Goal: Check status: Check status

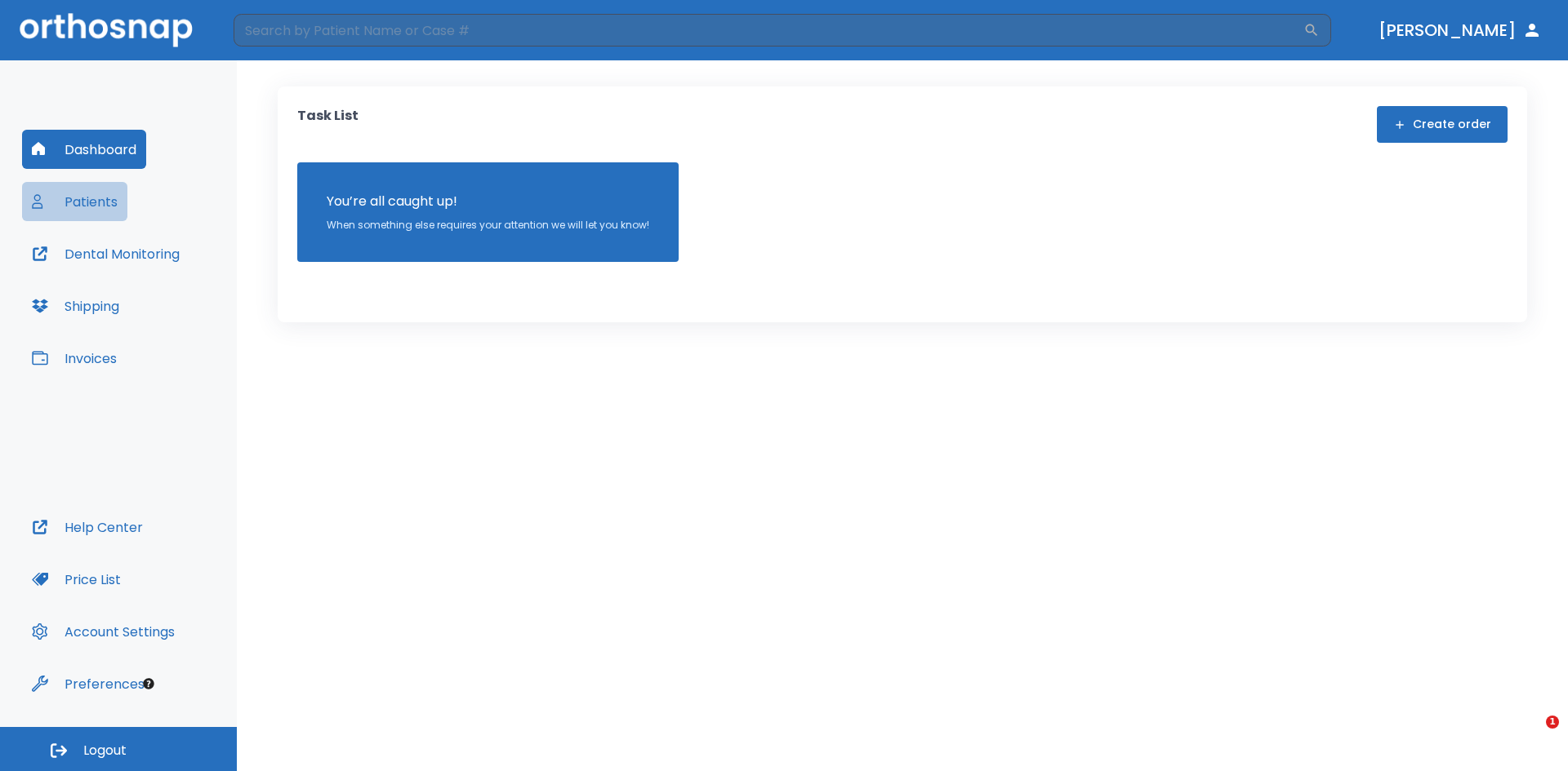
click at [73, 212] on button "Patients" at bounding box center [74, 201] width 105 height 39
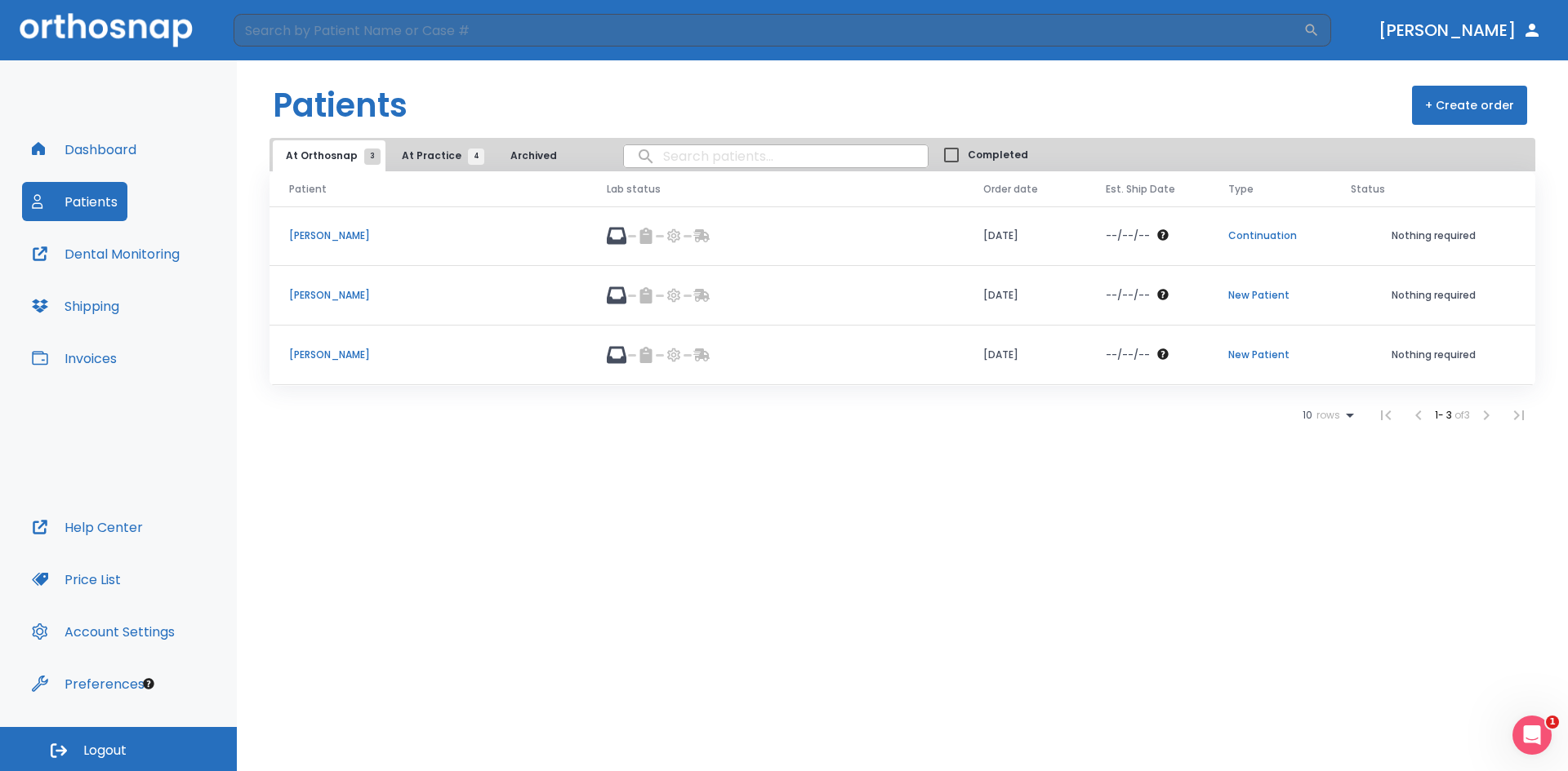
click at [324, 362] on td "Juliahna Powell" at bounding box center [428, 355] width 318 height 60
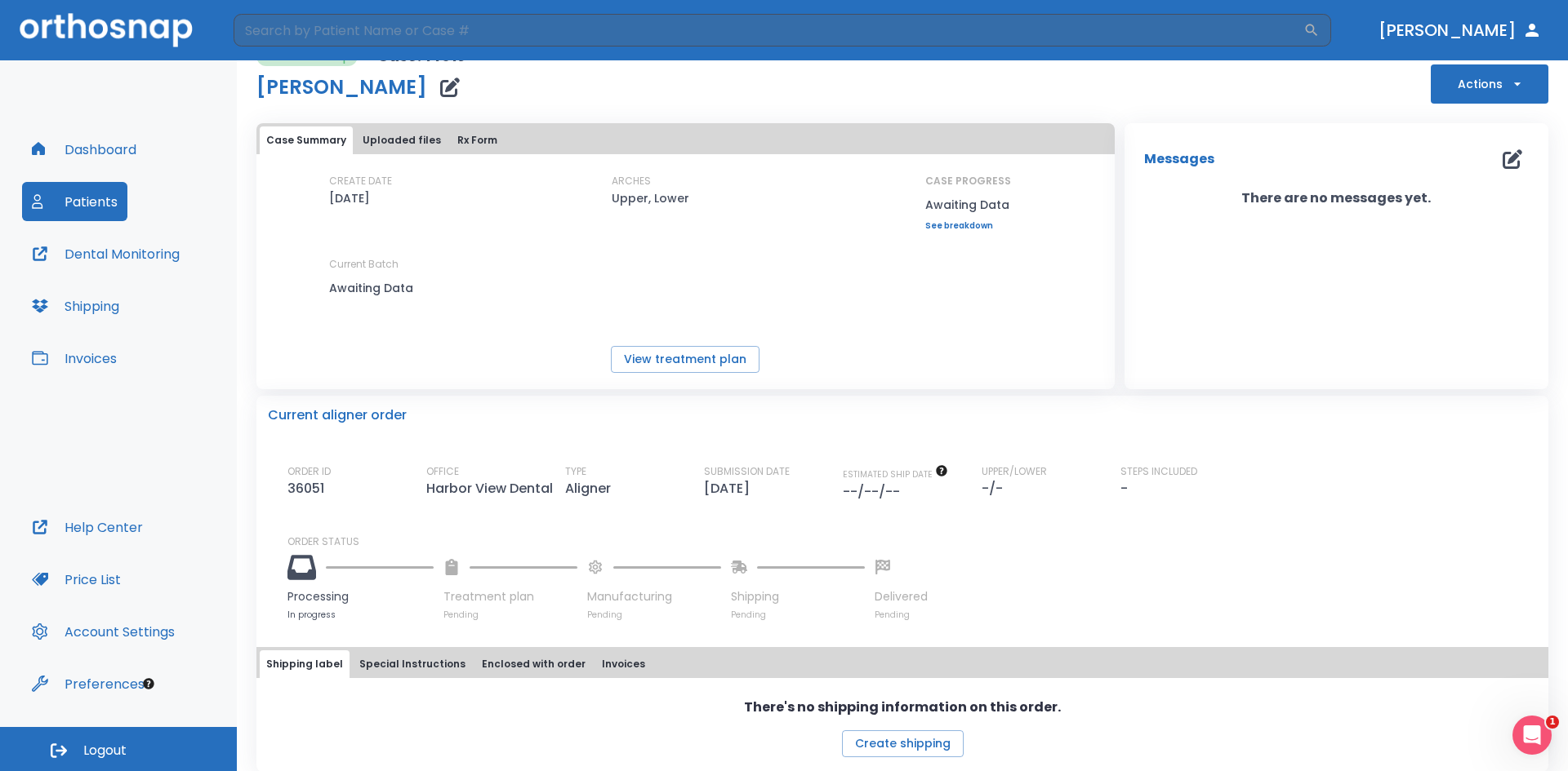
scroll to position [41, 0]
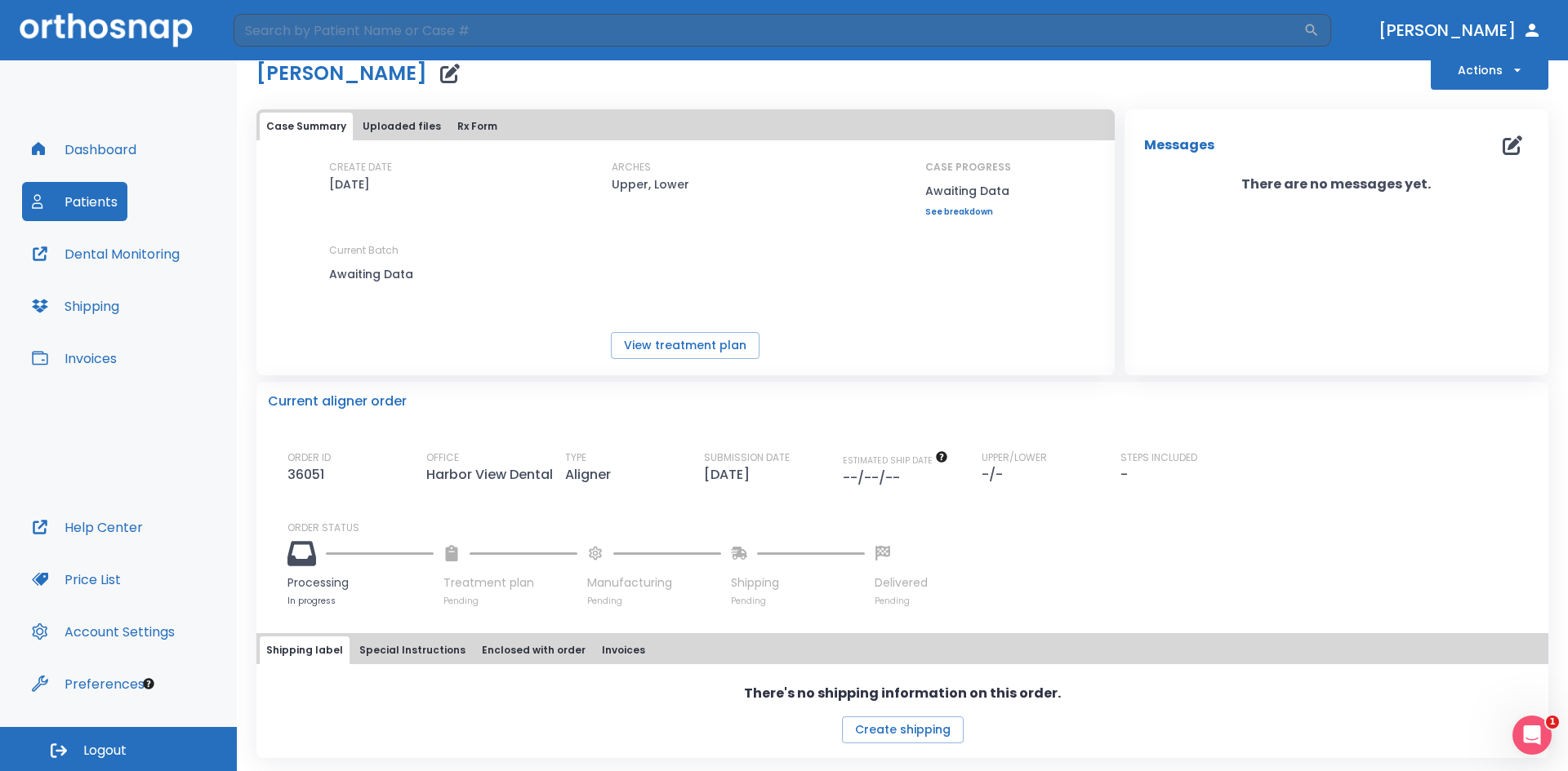
click at [87, 151] on button "Dashboard" at bounding box center [83, 149] width 124 height 39
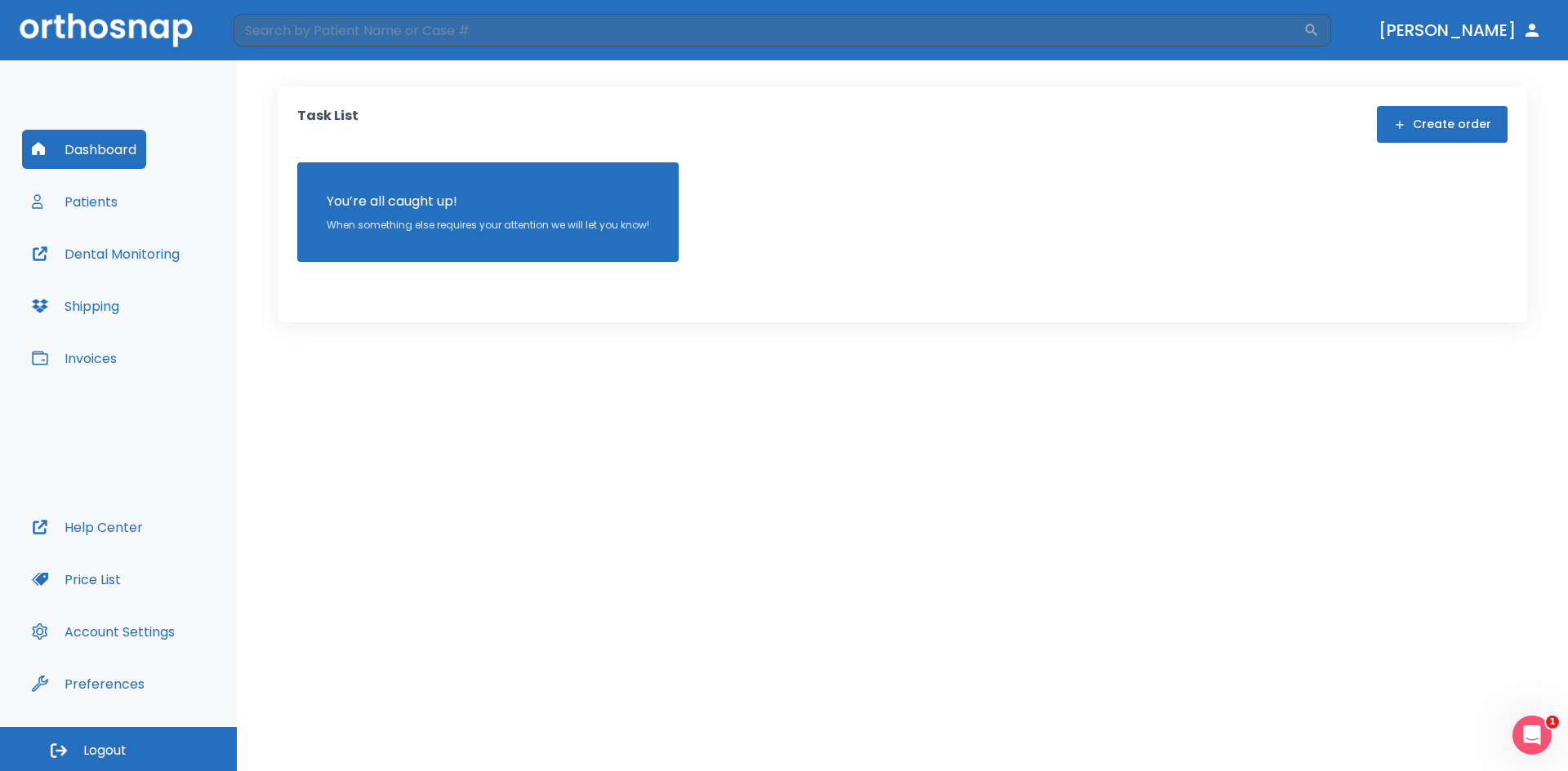
click at [62, 200] on button "Patients" at bounding box center [74, 201] width 105 height 39
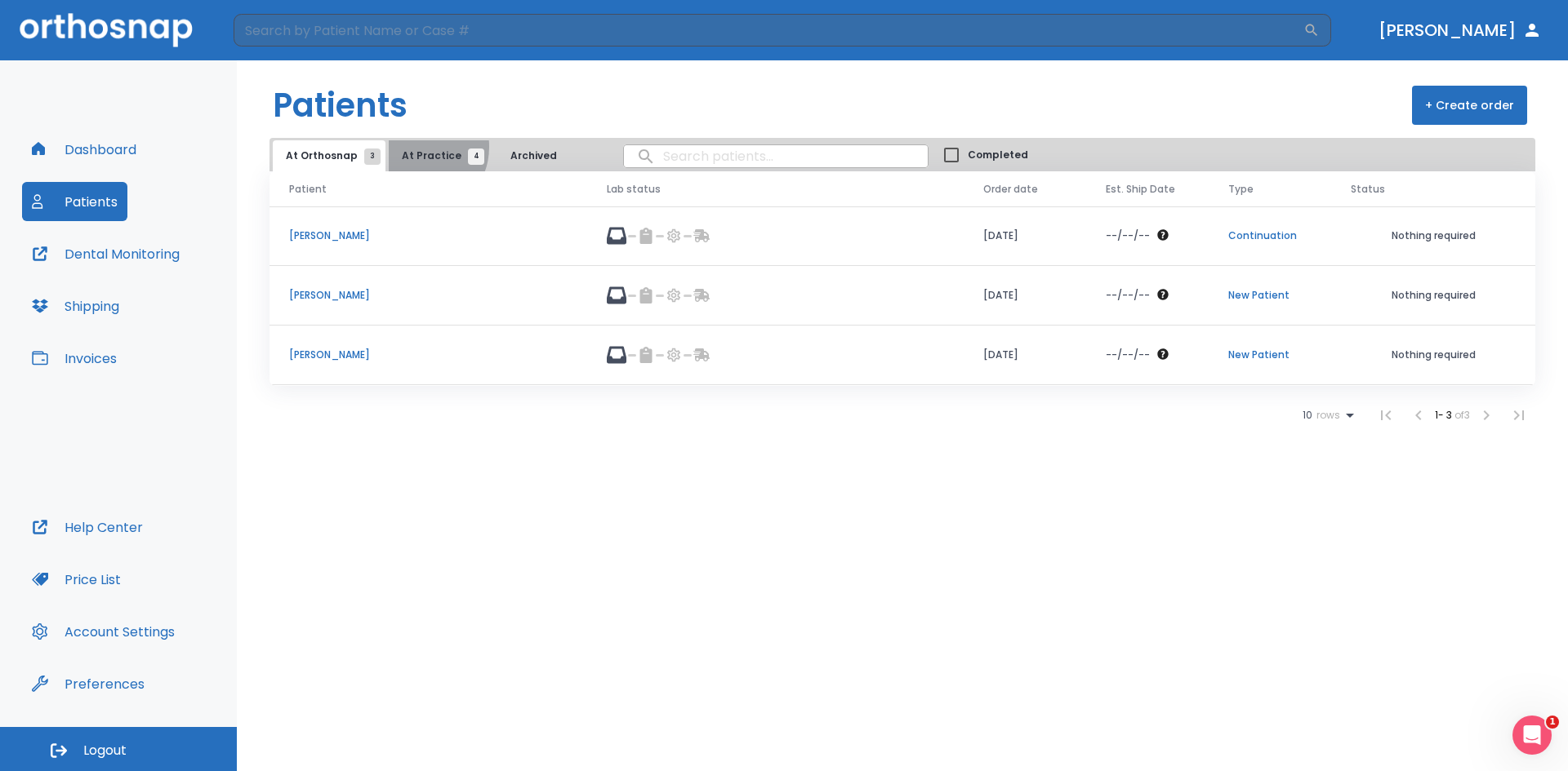
click at [412, 147] on button "At Practice 4" at bounding box center [439, 156] width 101 height 31
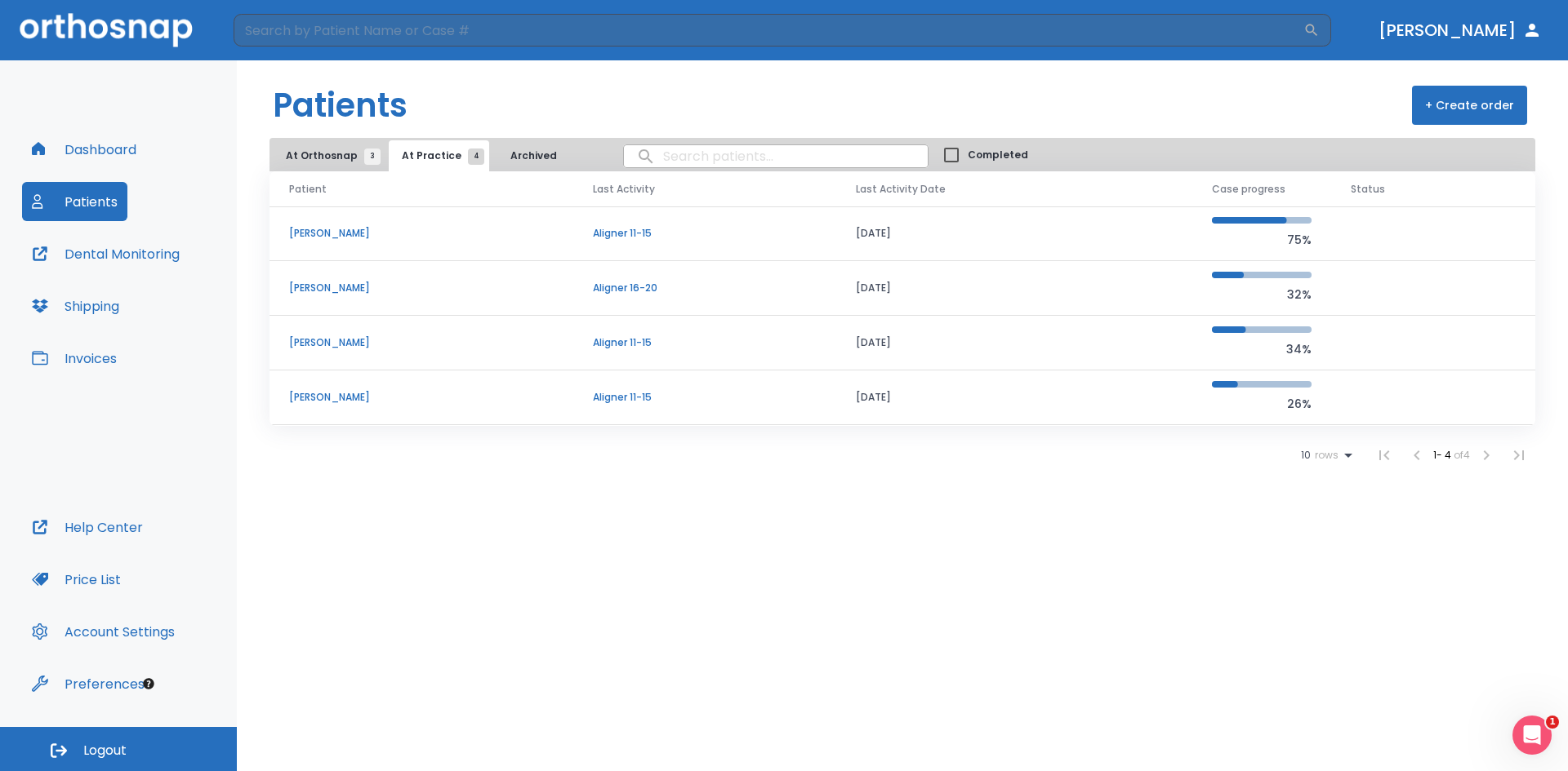
click at [418, 150] on span "At Practice 4" at bounding box center [438, 156] width 74 height 14
click at [320, 164] on button "At Orthosnap 3" at bounding box center [328, 156] width 113 height 31
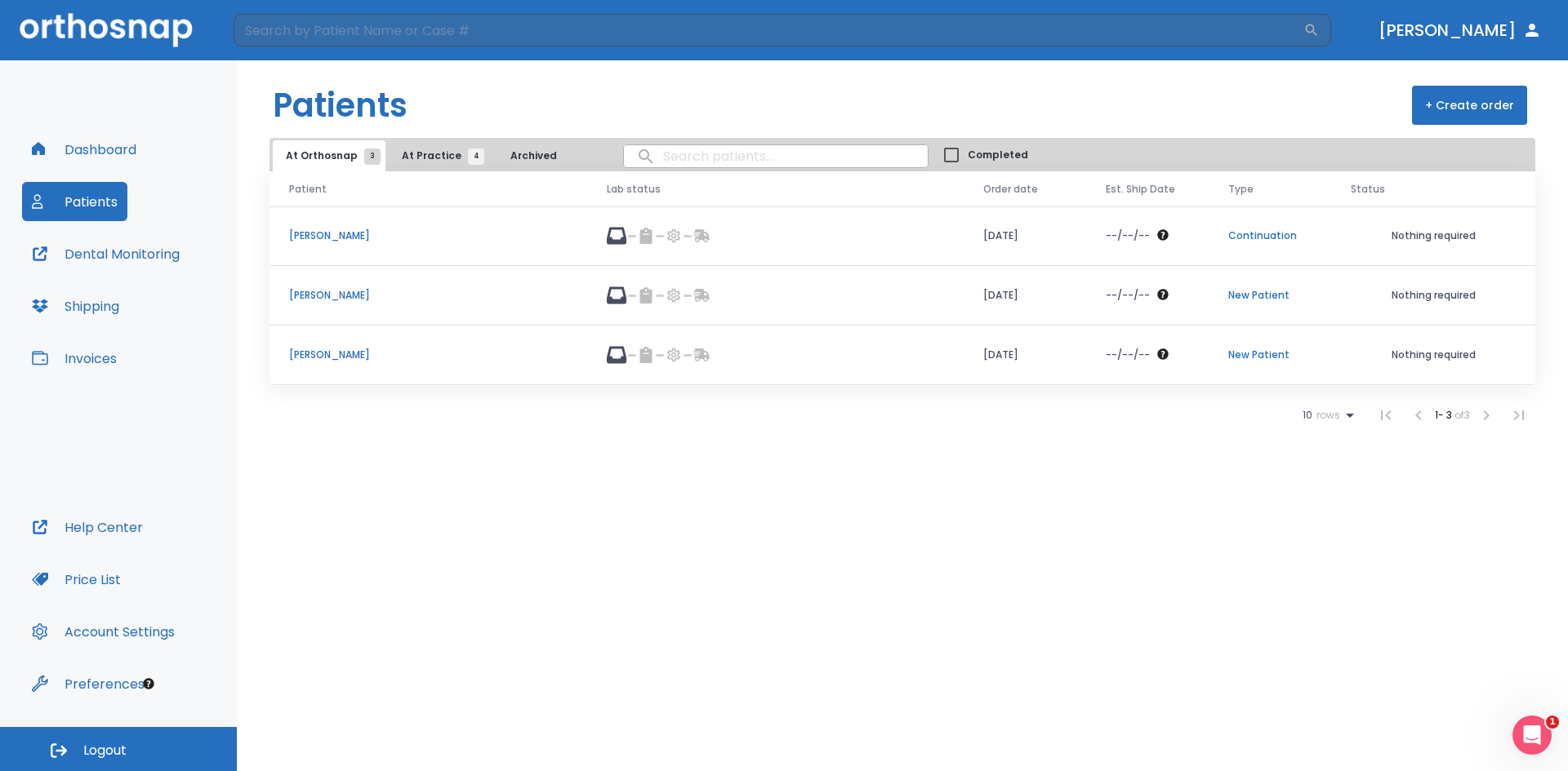
click at [336, 308] on td "[PERSON_NAME]" at bounding box center [428, 296] width 318 height 60
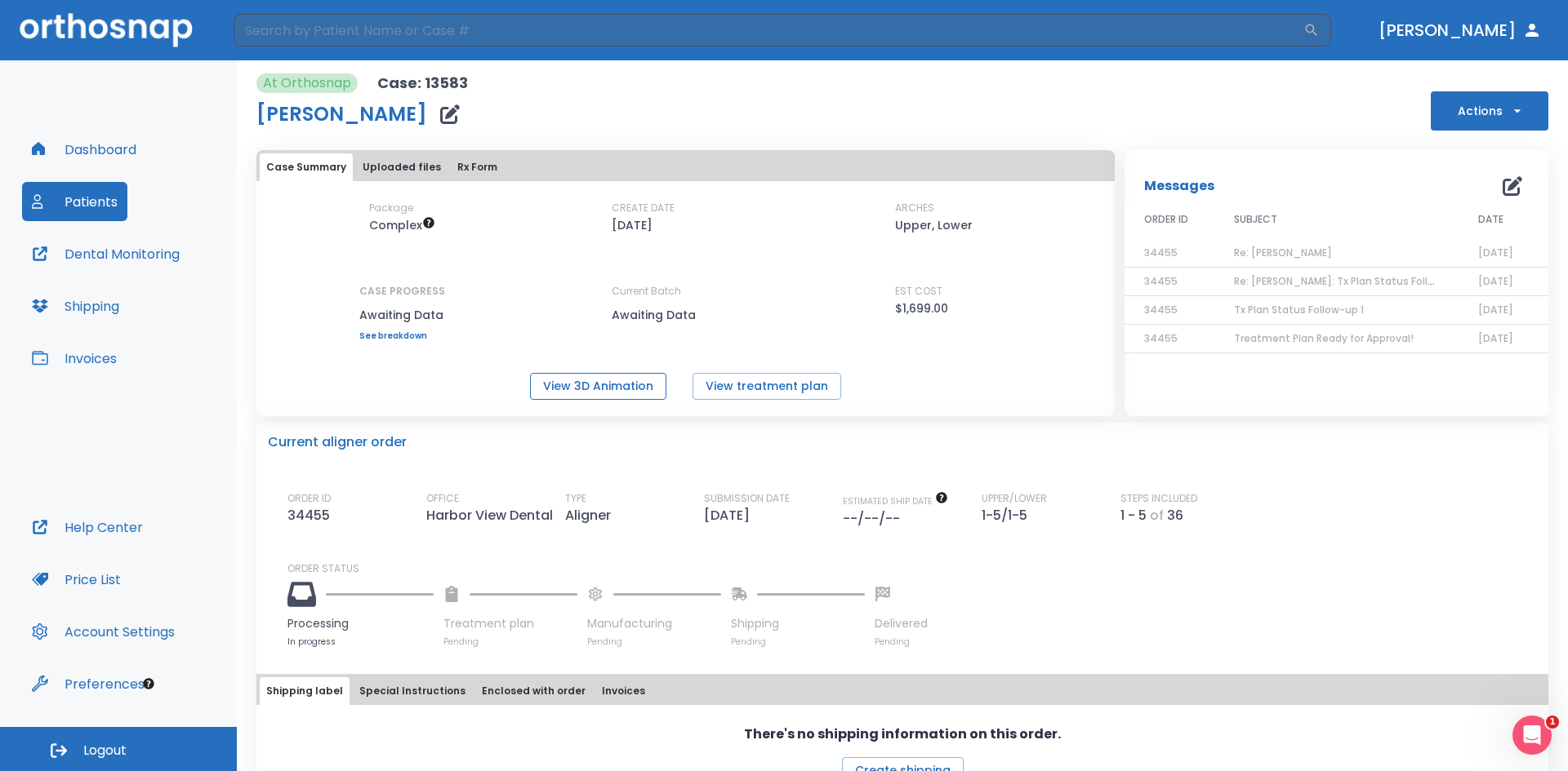
click at [650, 390] on button "View 3D Animation" at bounding box center [599, 386] width 137 height 27
click at [728, 388] on button "View treatment plan" at bounding box center [766, 386] width 149 height 27
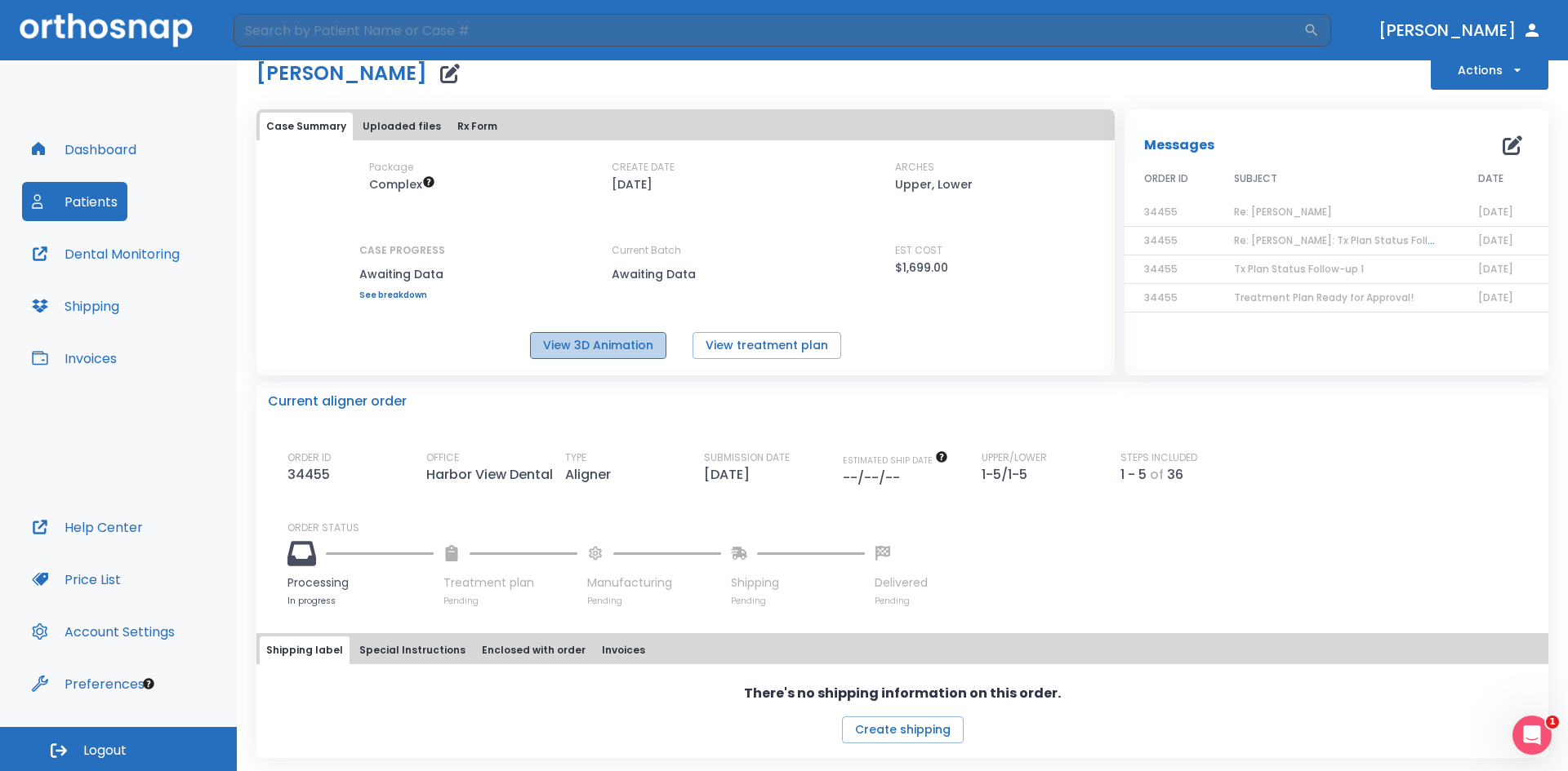
click at [611, 349] on button "View 3D Animation" at bounding box center [599, 345] width 137 height 27
click at [83, 199] on button "Patients" at bounding box center [74, 201] width 105 height 39
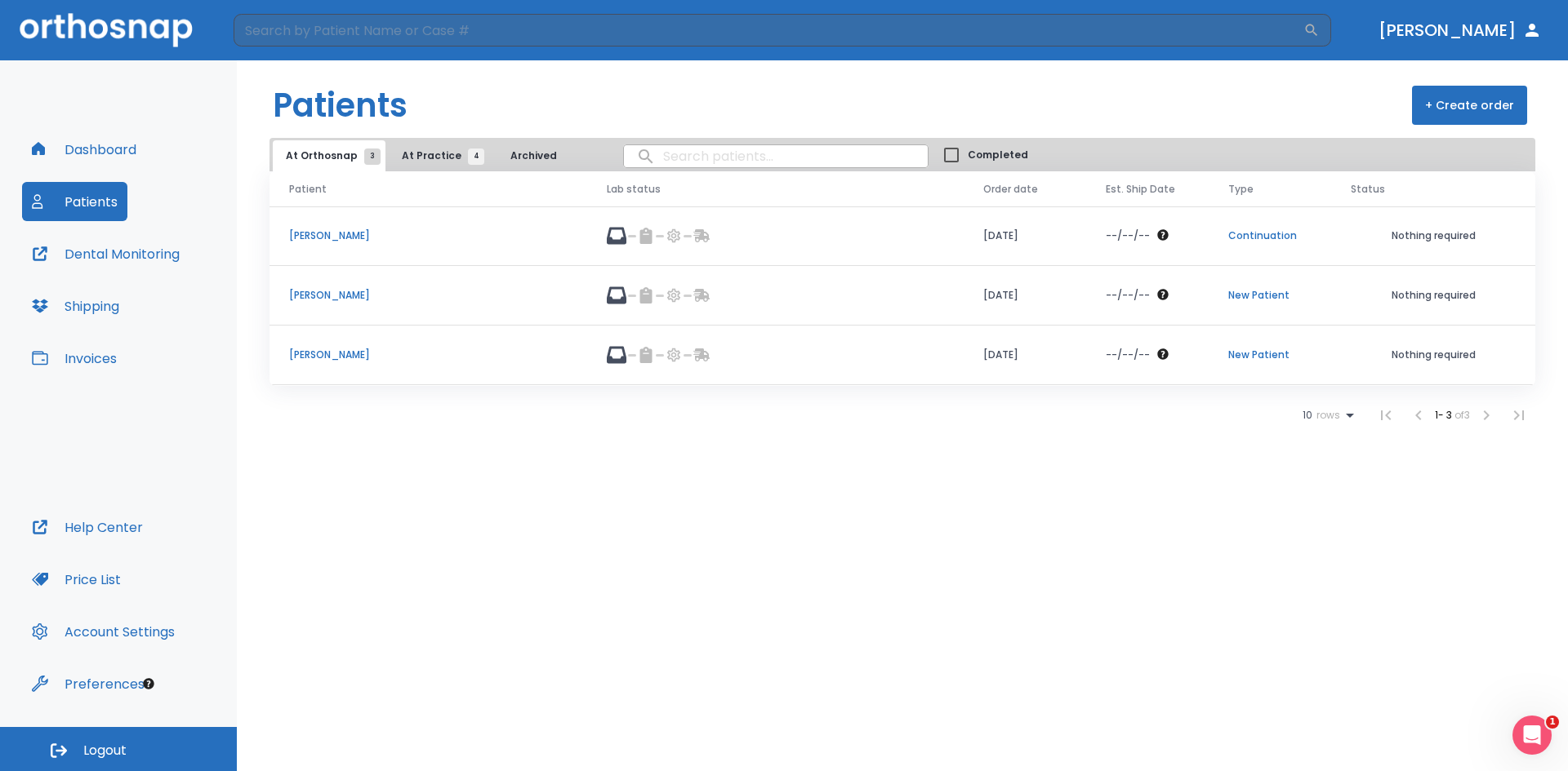
click at [333, 358] on p "Juliahna Powell" at bounding box center [428, 355] width 278 height 14
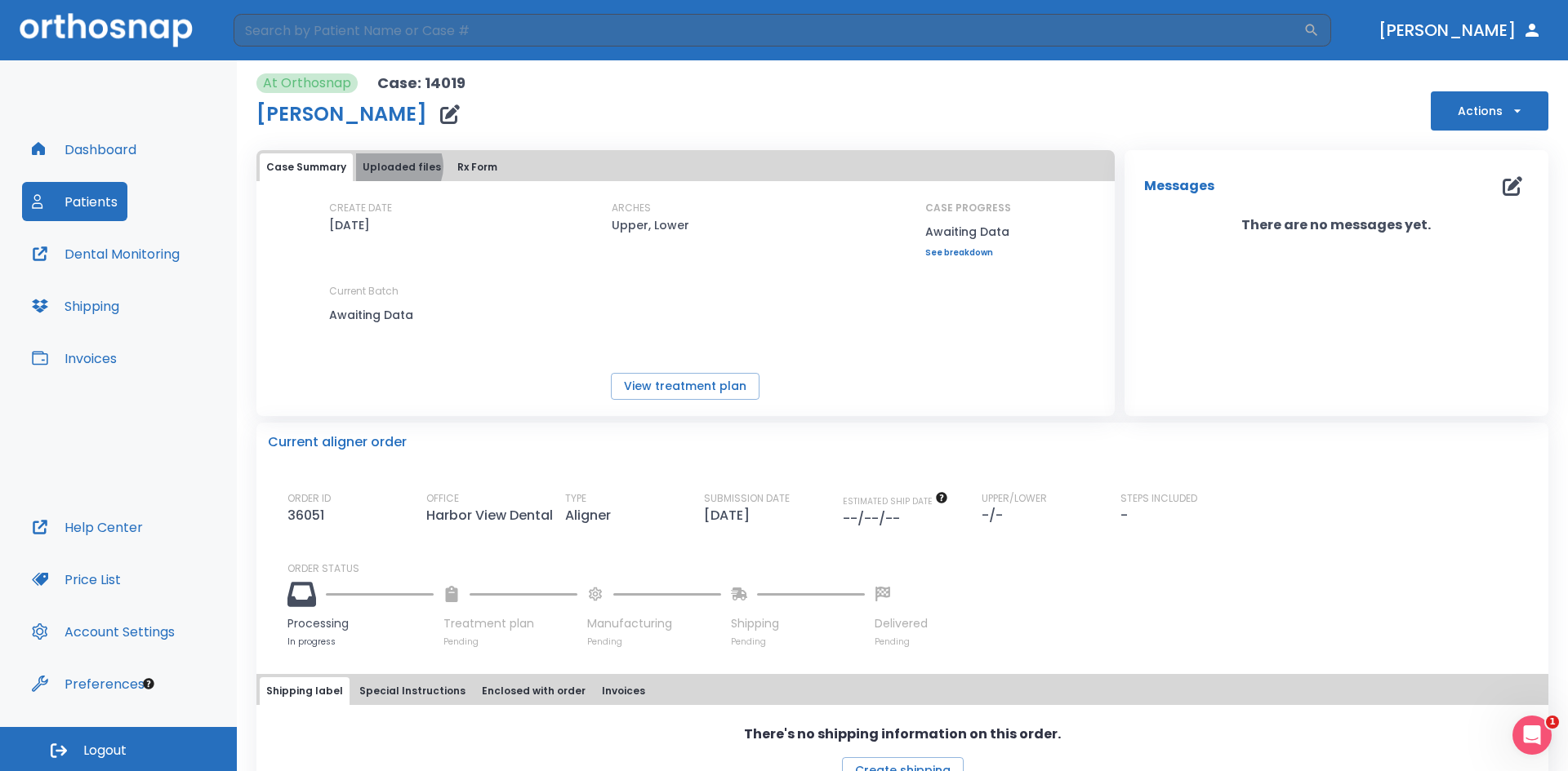
click at [395, 167] on button "Uploaded files" at bounding box center [401, 167] width 91 height 28
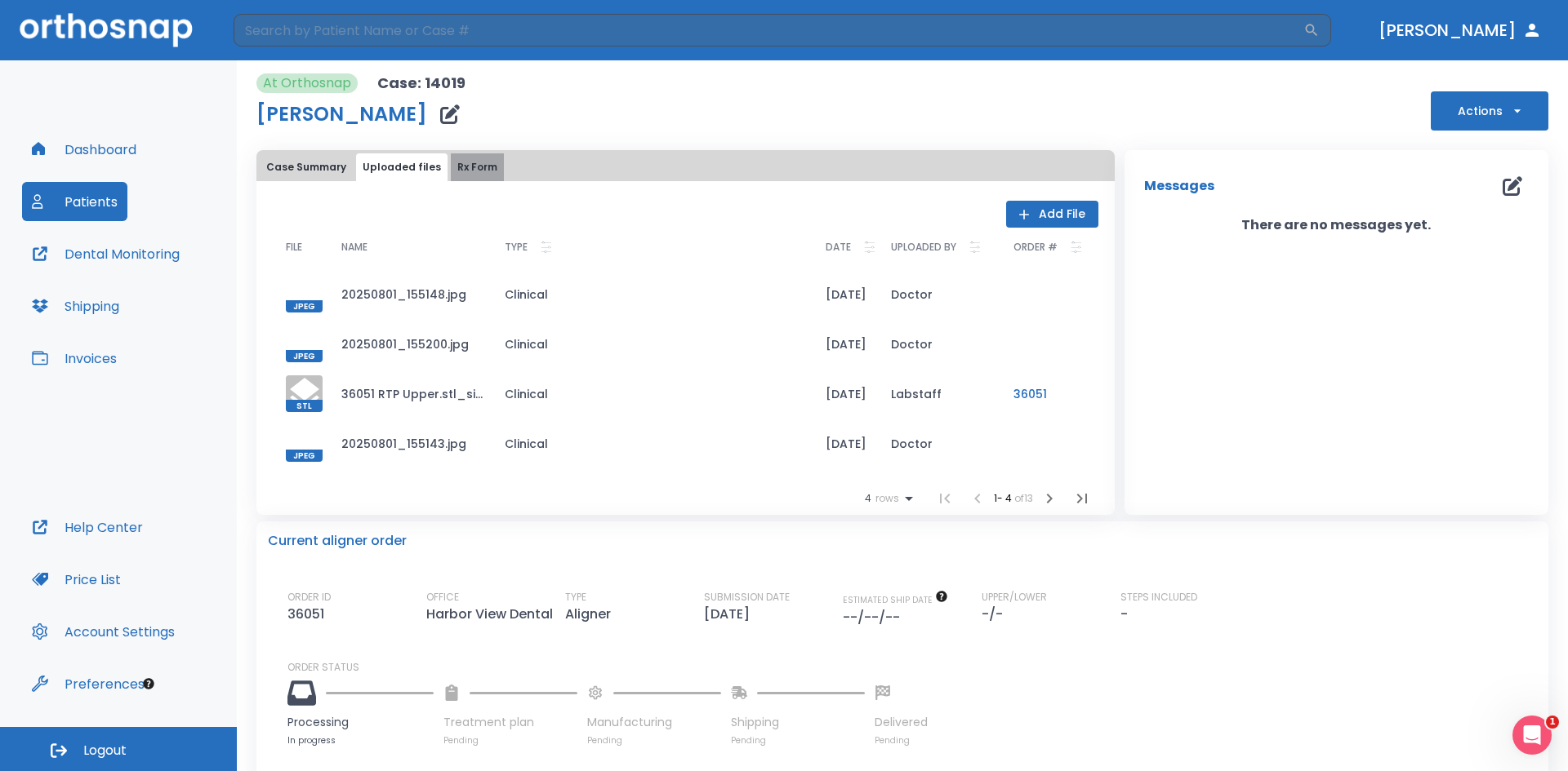
click at [458, 172] on button "Rx Form" at bounding box center [477, 167] width 53 height 28
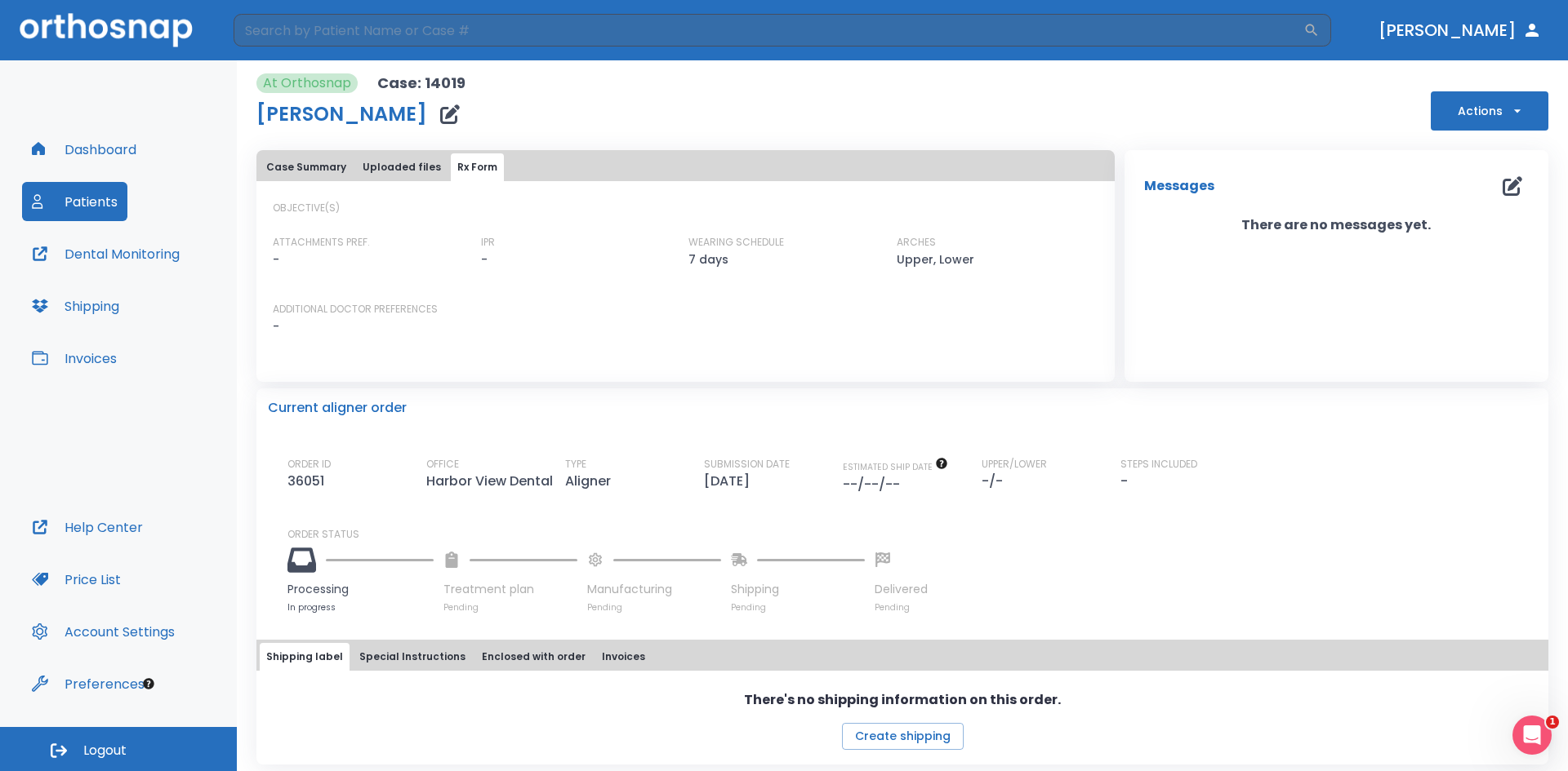
click at [314, 162] on button "Case Summary" at bounding box center [306, 167] width 93 height 28
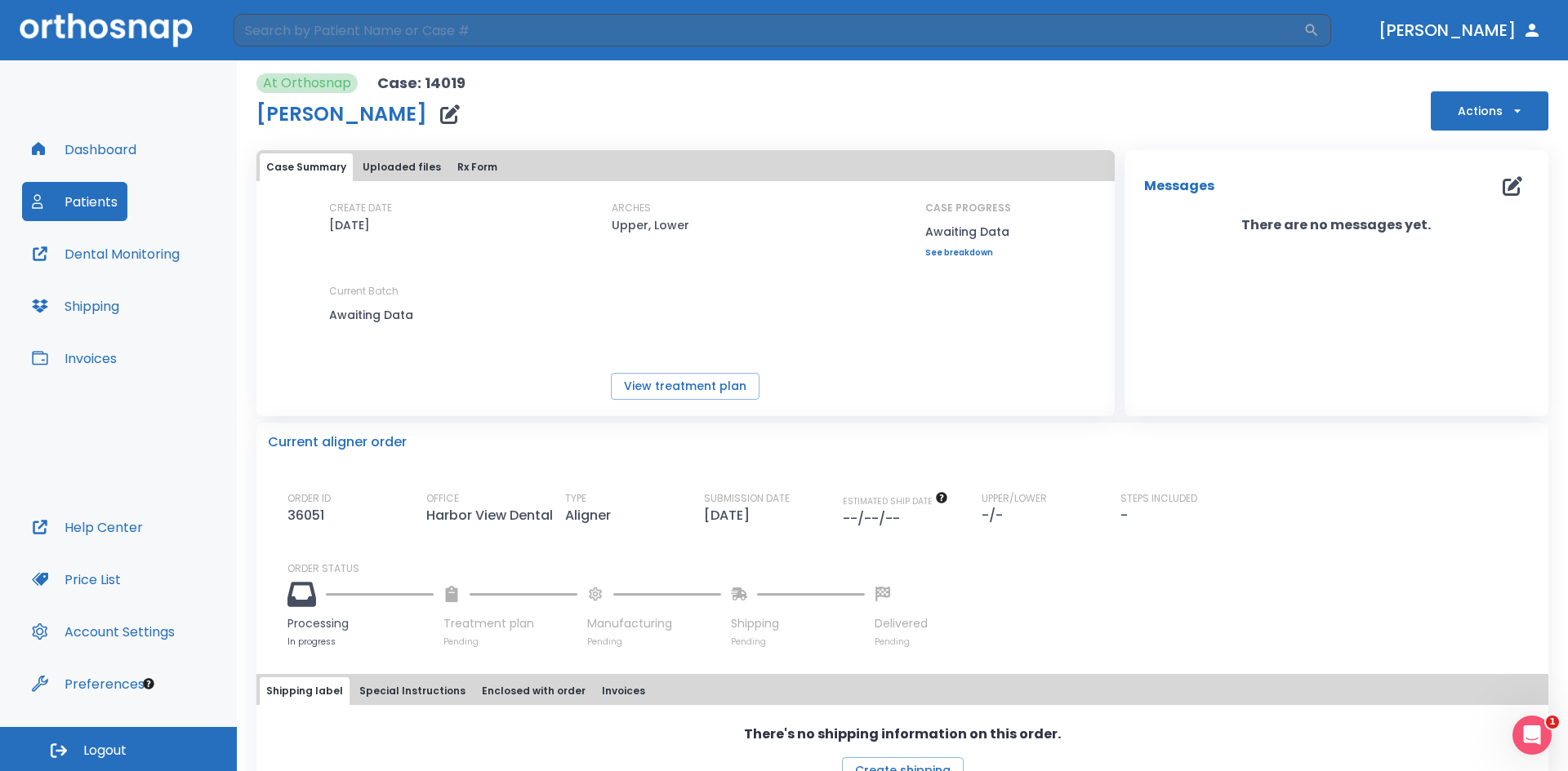
click at [123, 149] on button "Dashboard" at bounding box center [83, 149] width 124 height 39
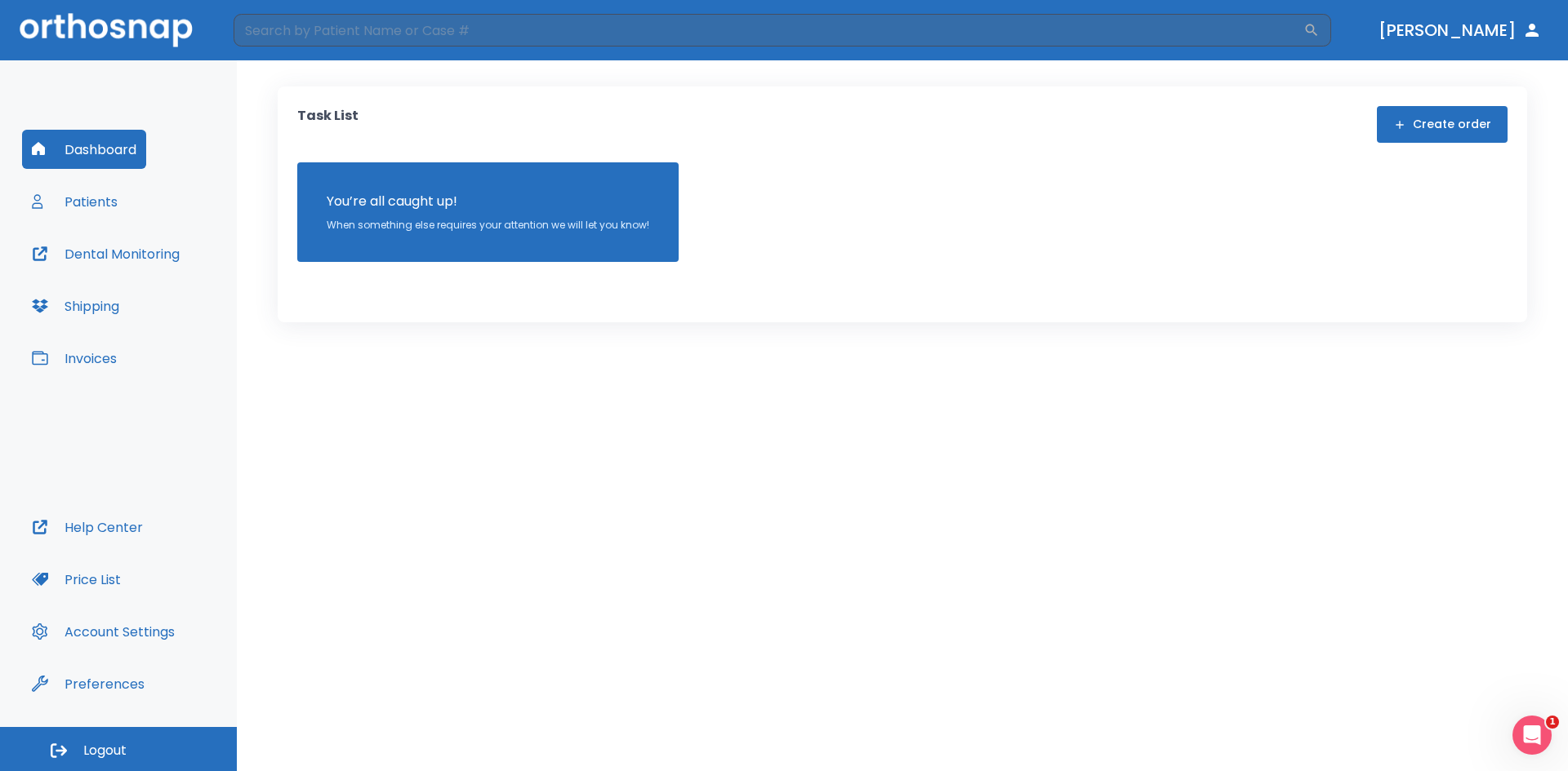
click at [103, 206] on button "Patients" at bounding box center [74, 201] width 105 height 39
